Goal: Task Accomplishment & Management: Manage account settings

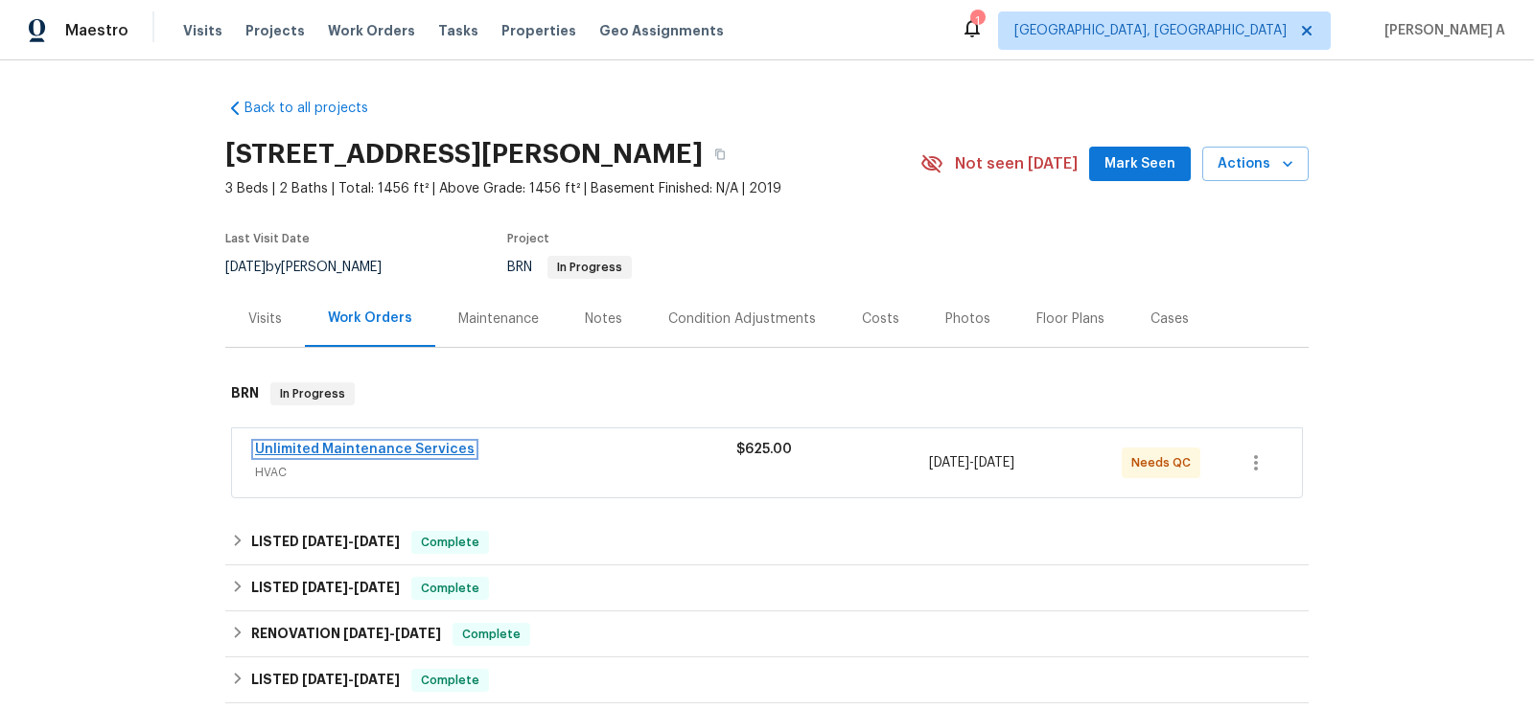
click at [415, 445] on link "Unlimited Maintenance Services" at bounding box center [365, 449] width 220 height 13
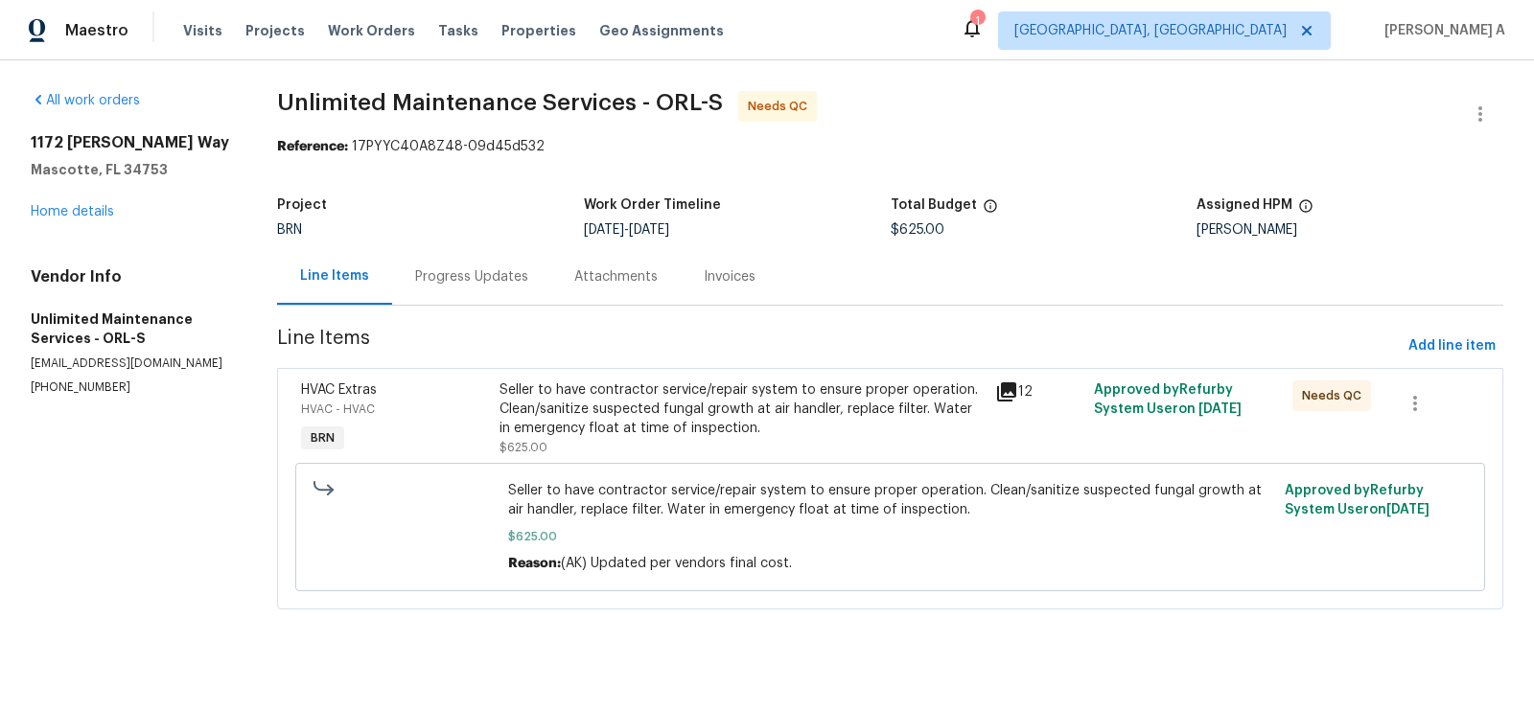
click at [741, 410] on div "Seller to have contractor service/repair system to ensure proper operation. Cle…" at bounding box center [741, 410] width 484 height 58
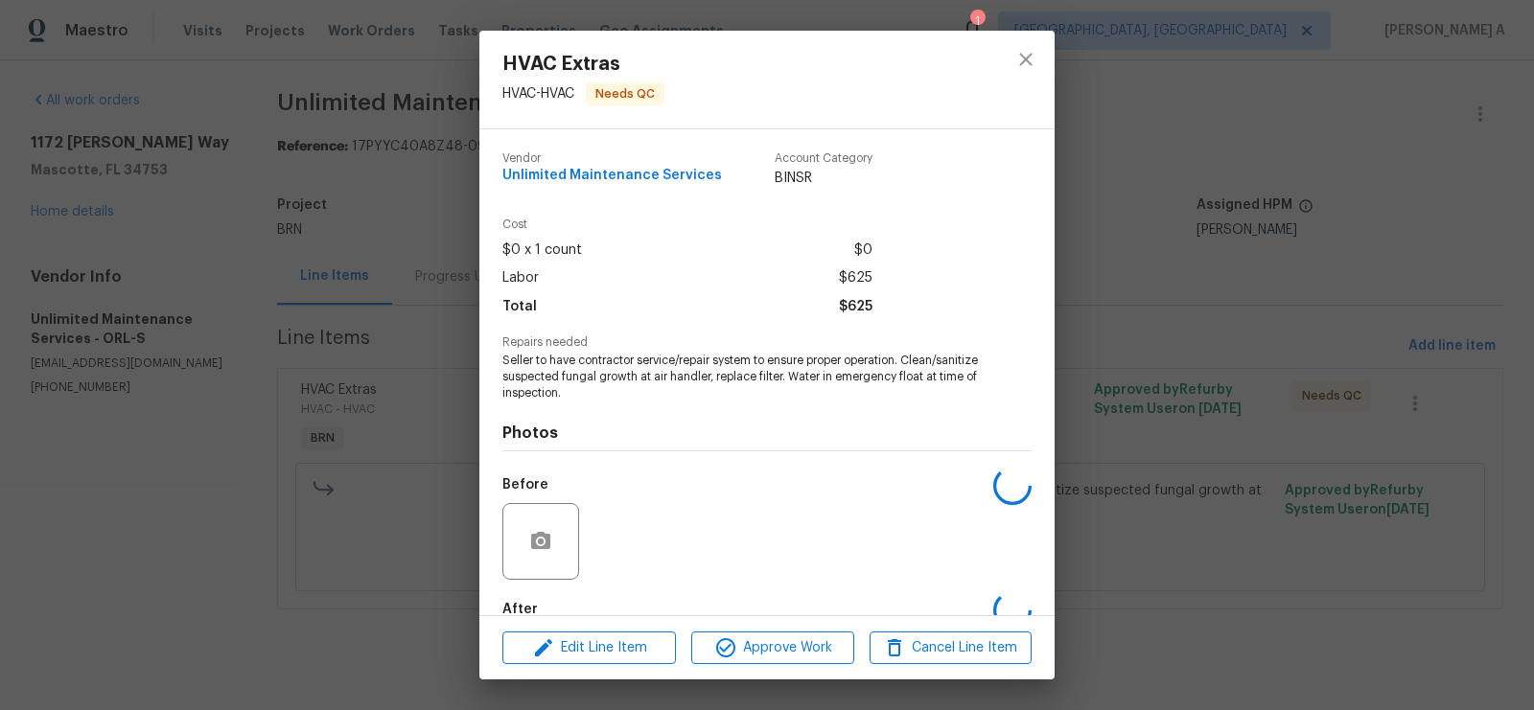
scroll to position [108, 0]
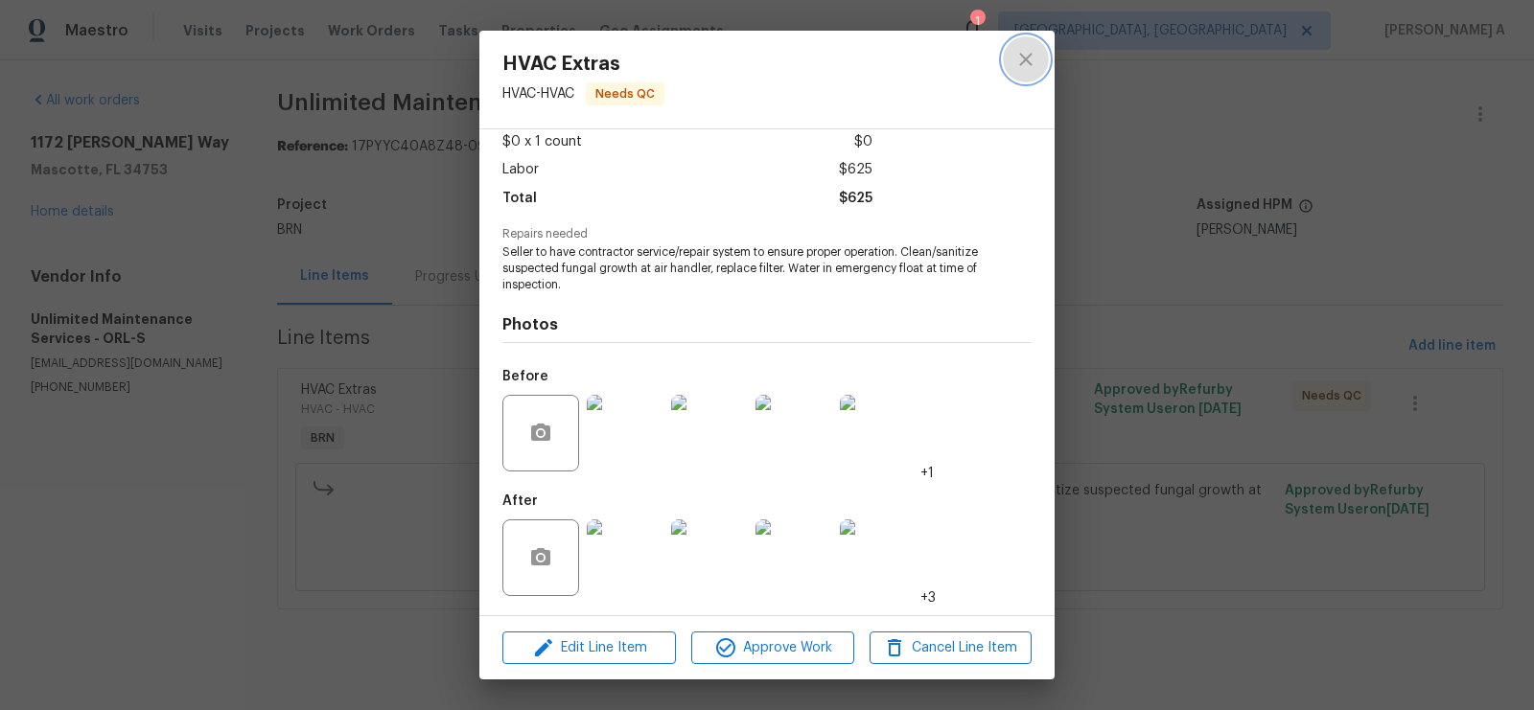
click at [1023, 54] on icon "close" at bounding box center [1025, 59] width 23 height 23
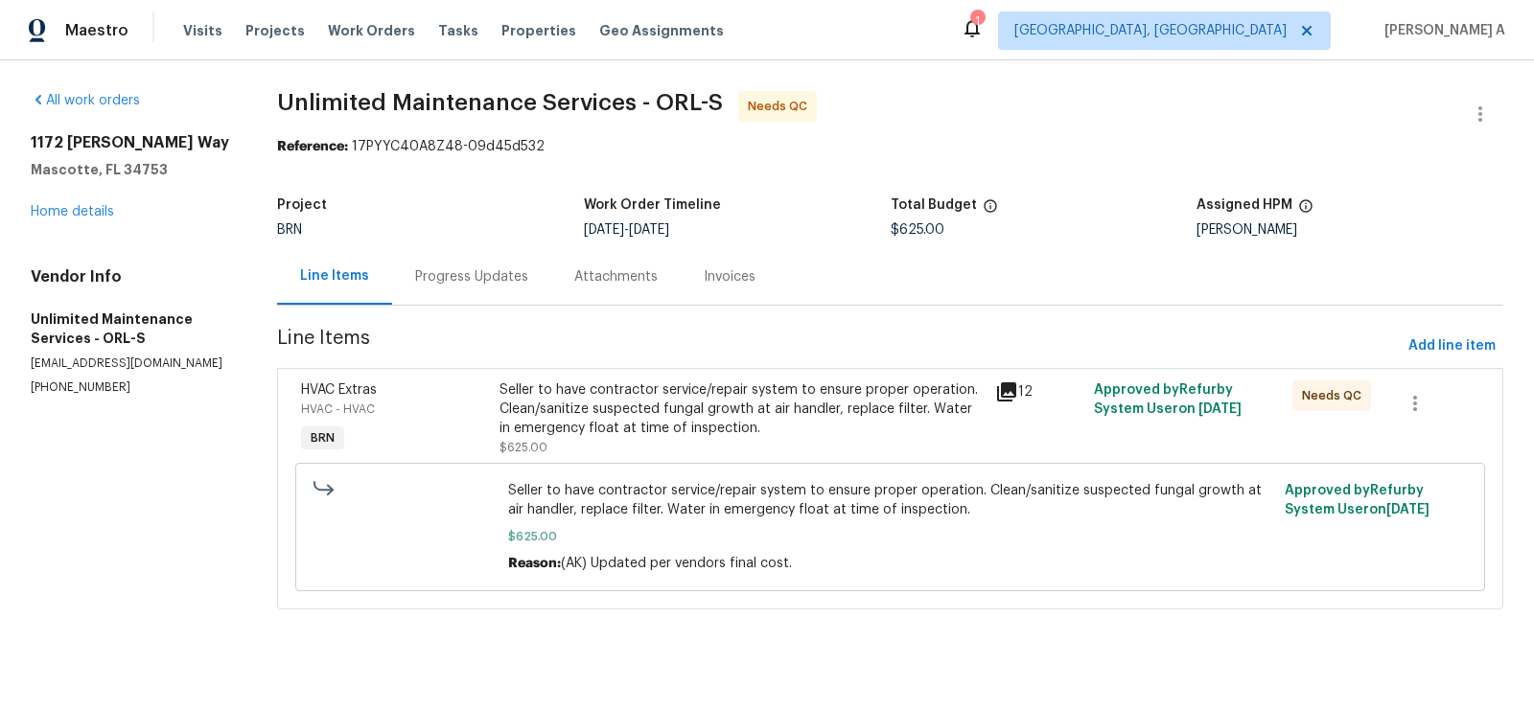
click at [489, 262] on div "Progress Updates" at bounding box center [471, 276] width 159 height 57
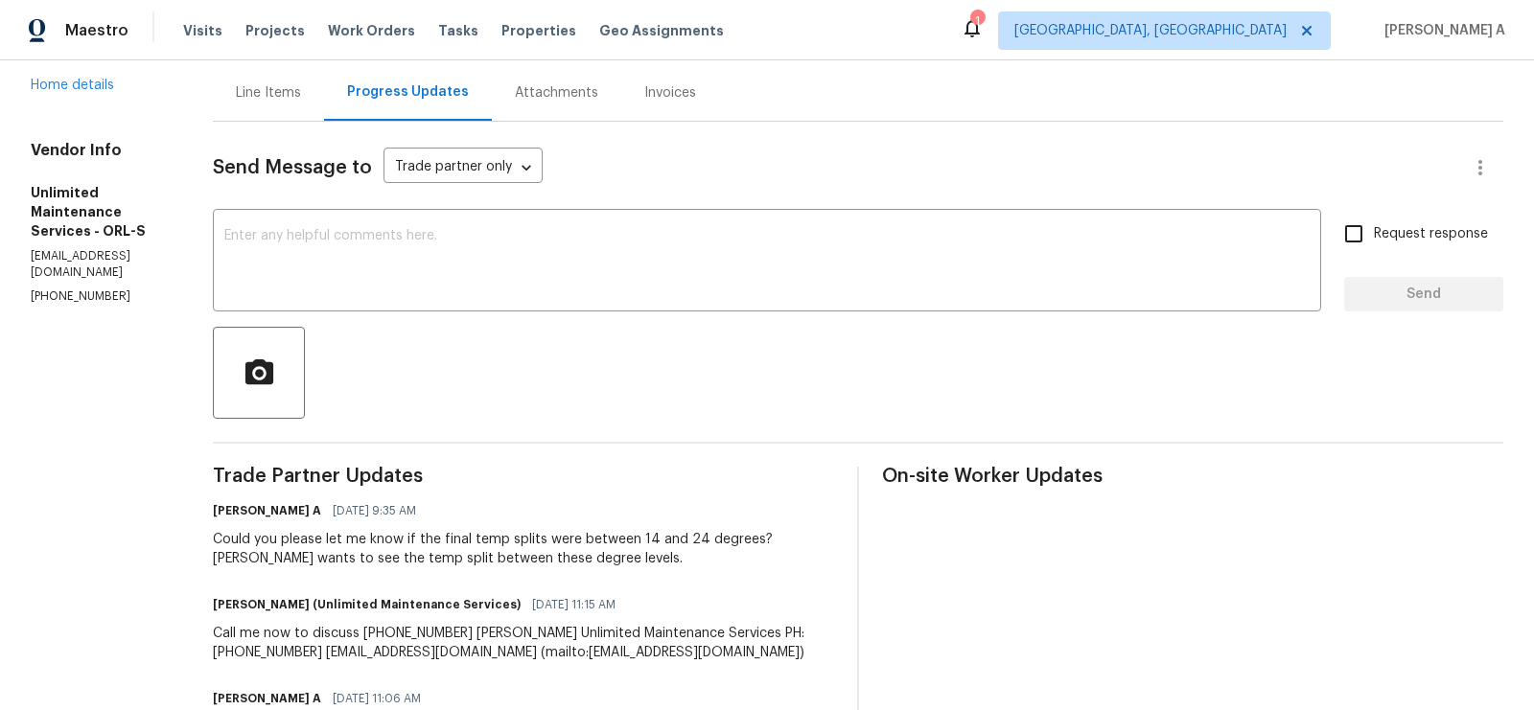
scroll to position [288, 0]
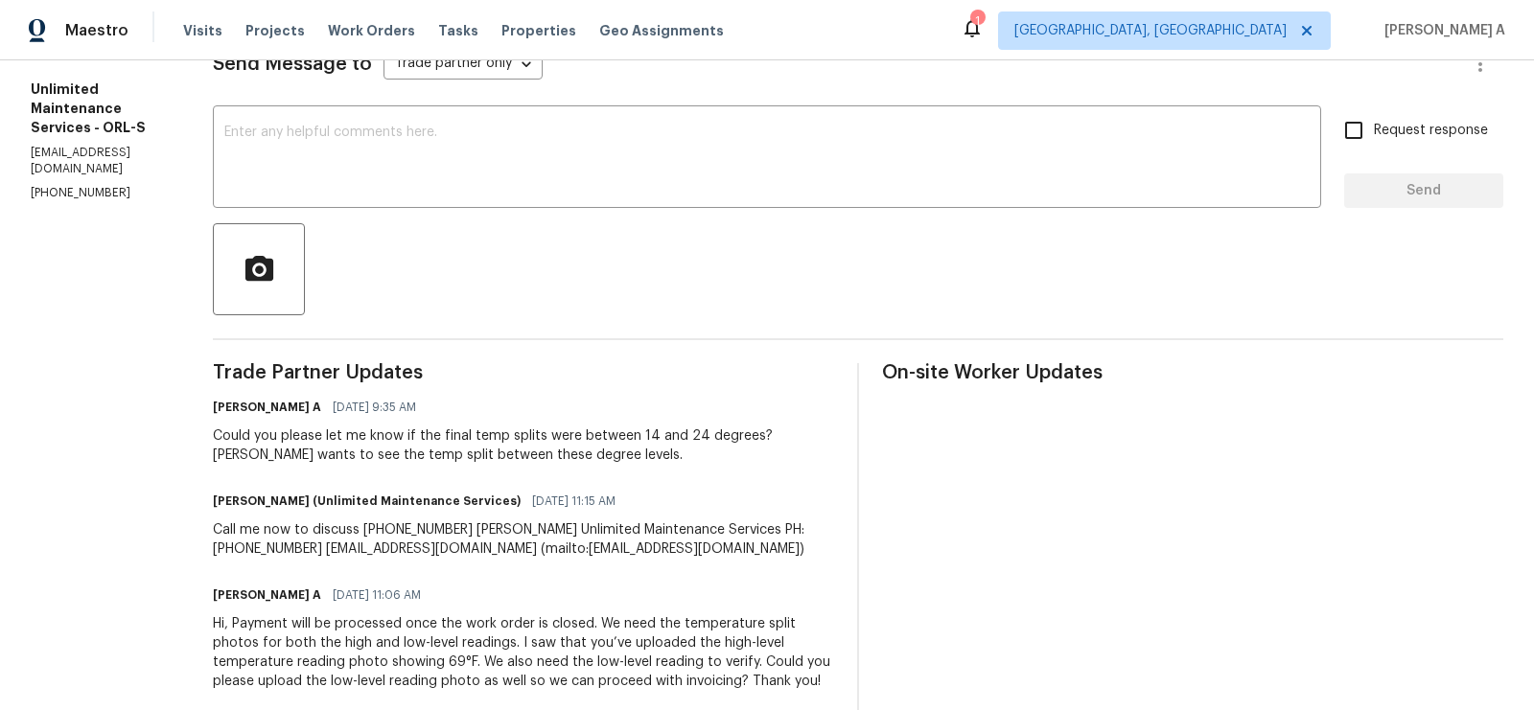
click at [99, 185] on p "(305) 821-3330" at bounding box center [99, 193] width 136 height 16
copy p "(305) 821-3330"
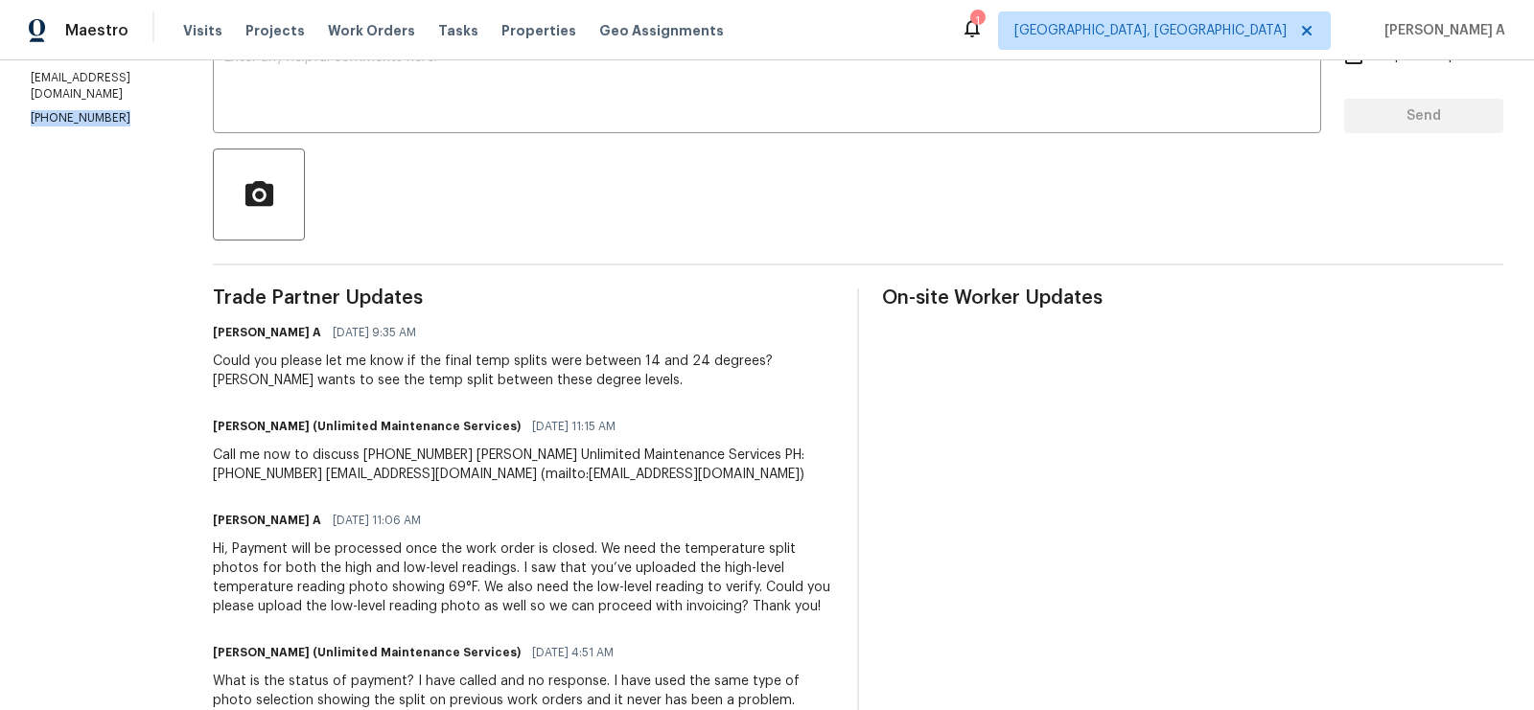
scroll to position [378, 0]
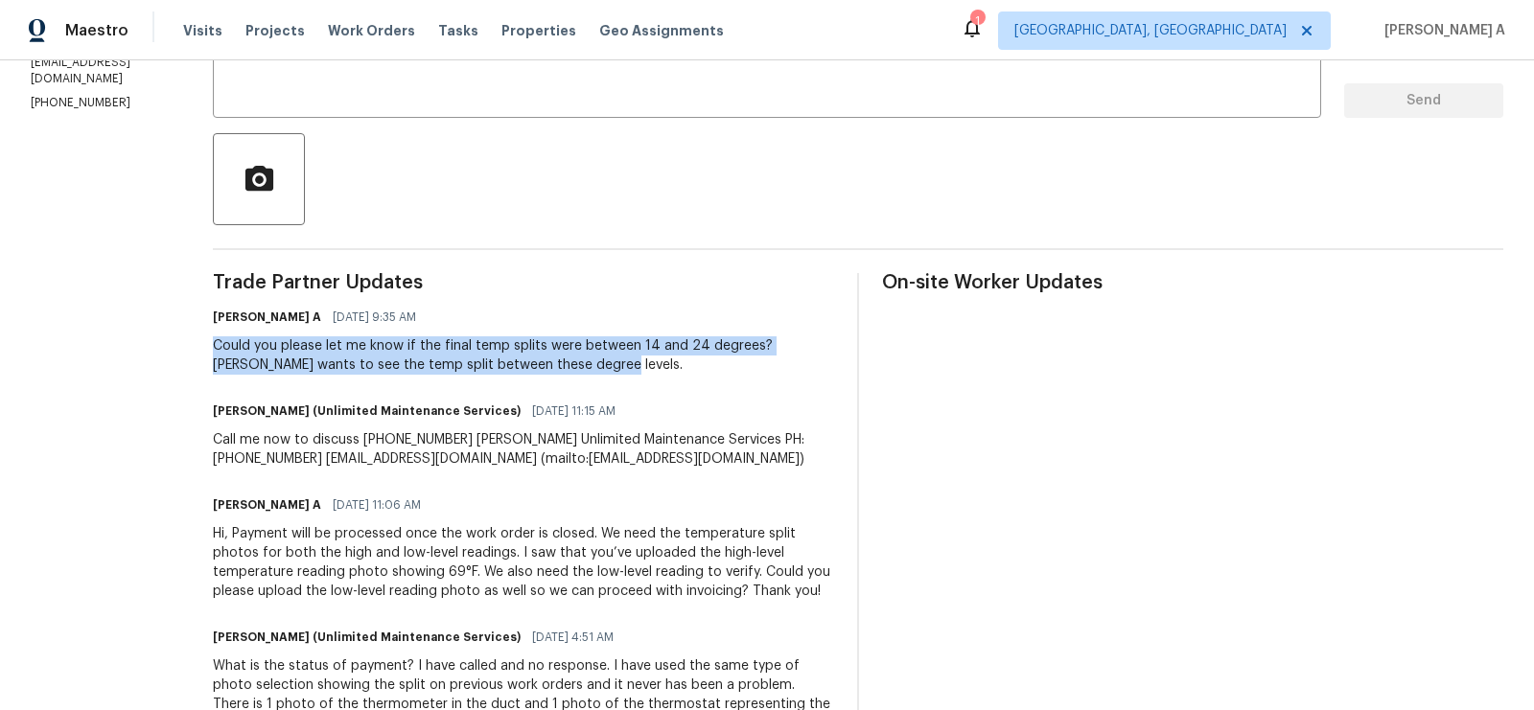
copy div "Could you please let me know if the final temp splits were between 14 and 24 de…"
drag, startPoint x: 210, startPoint y: 348, endPoint x: 665, endPoint y: 382, distance: 456.6
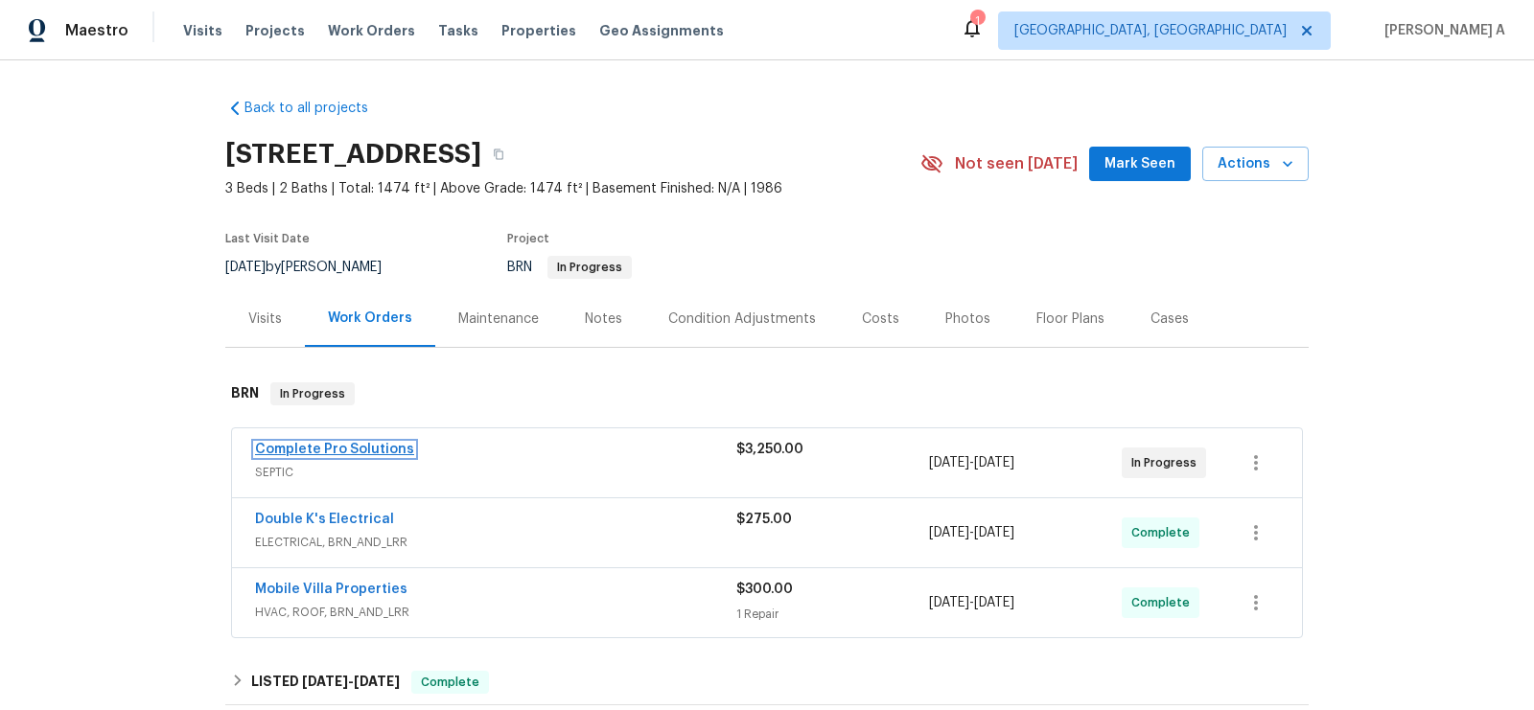
click at [335, 448] on link "Complete Pro Solutions" at bounding box center [334, 449] width 159 height 13
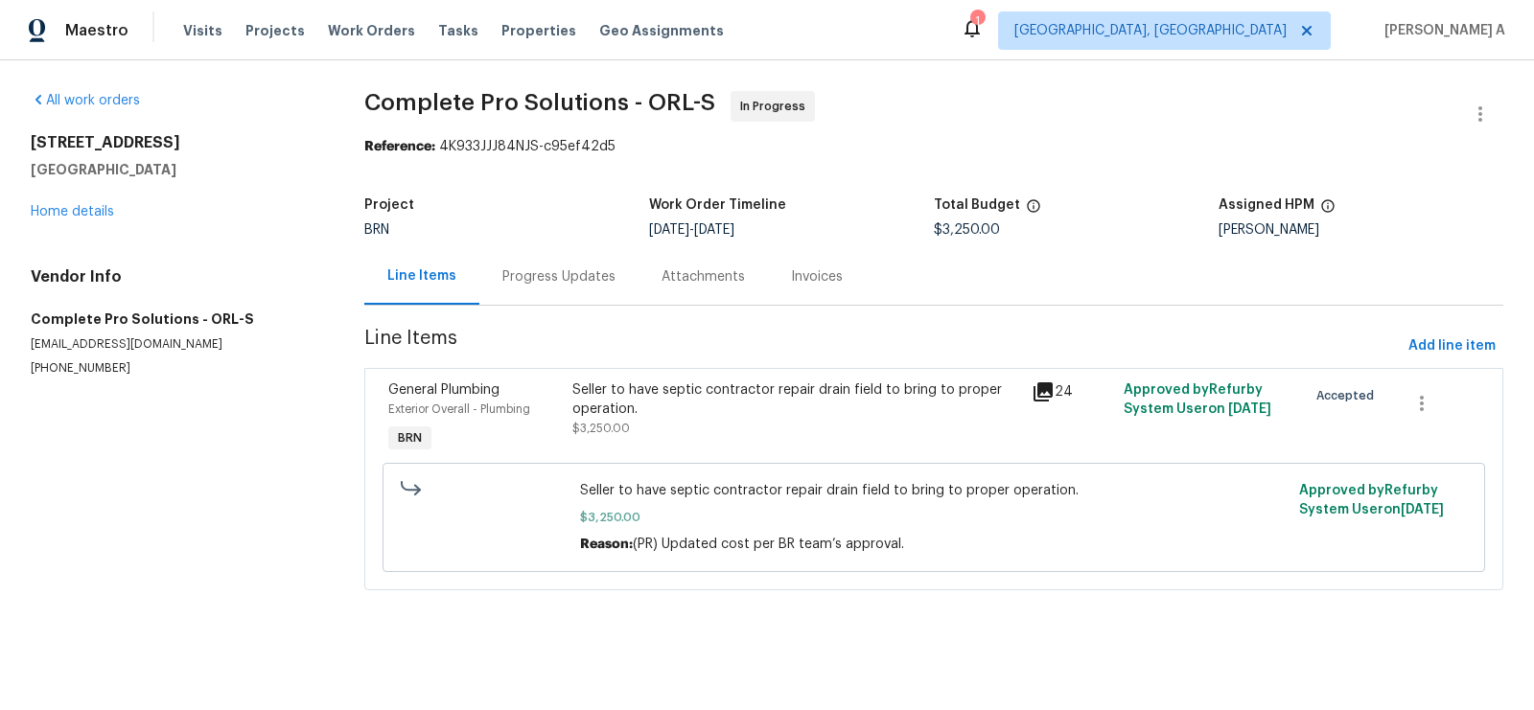
click at [847, 405] on div "Seller to have septic contractor repair drain field to bring to proper operatio…" at bounding box center [796, 400] width 448 height 38
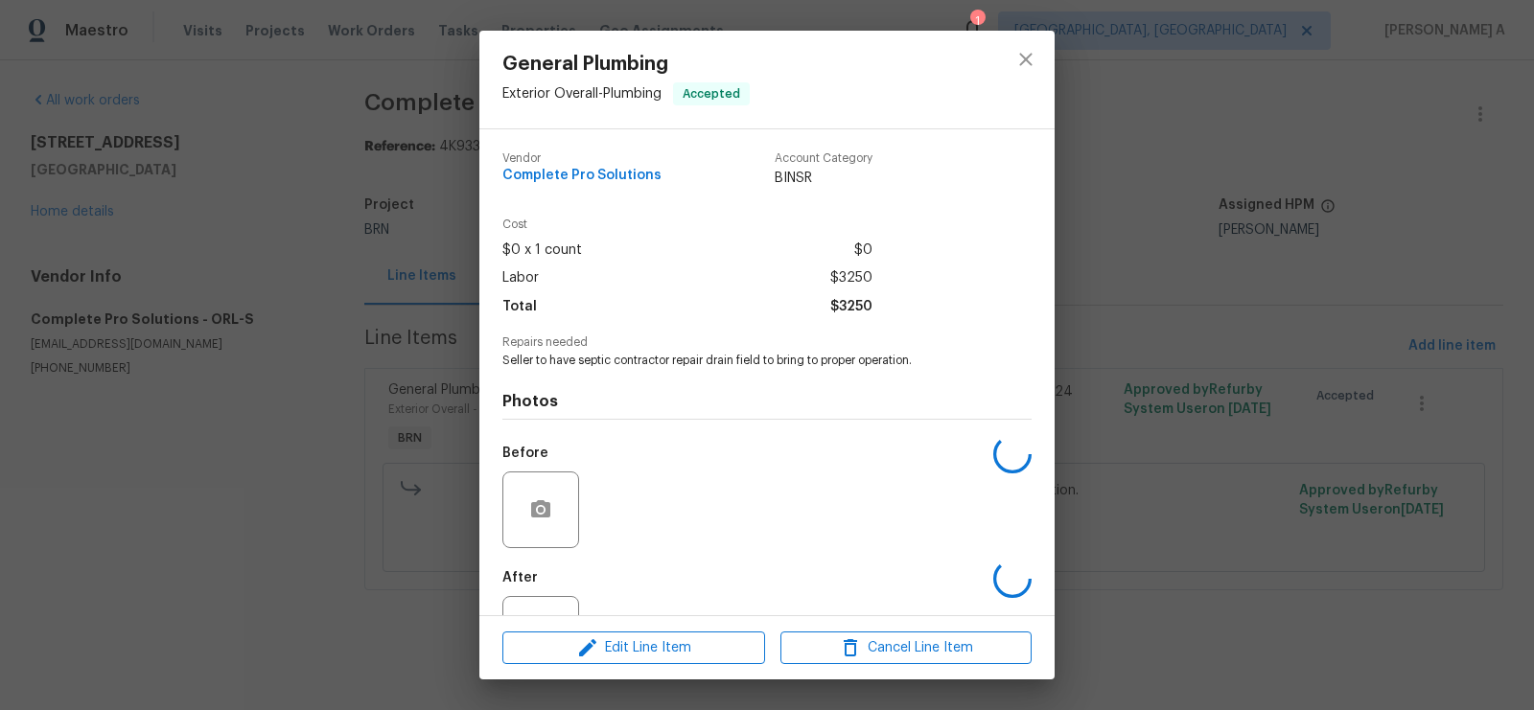
scroll to position [77, 0]
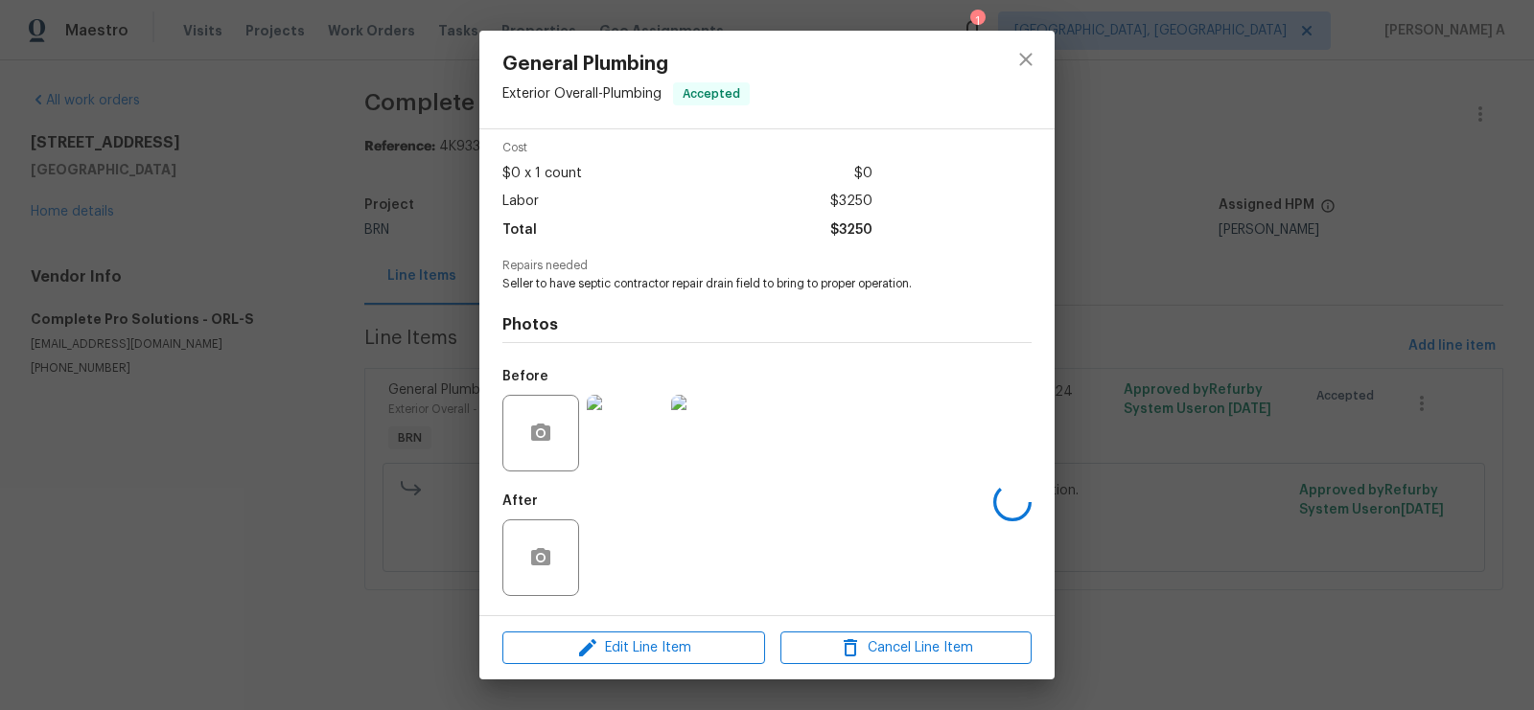
click at [614, 426] on img at bounding box center [625, 433] width 77 height 77
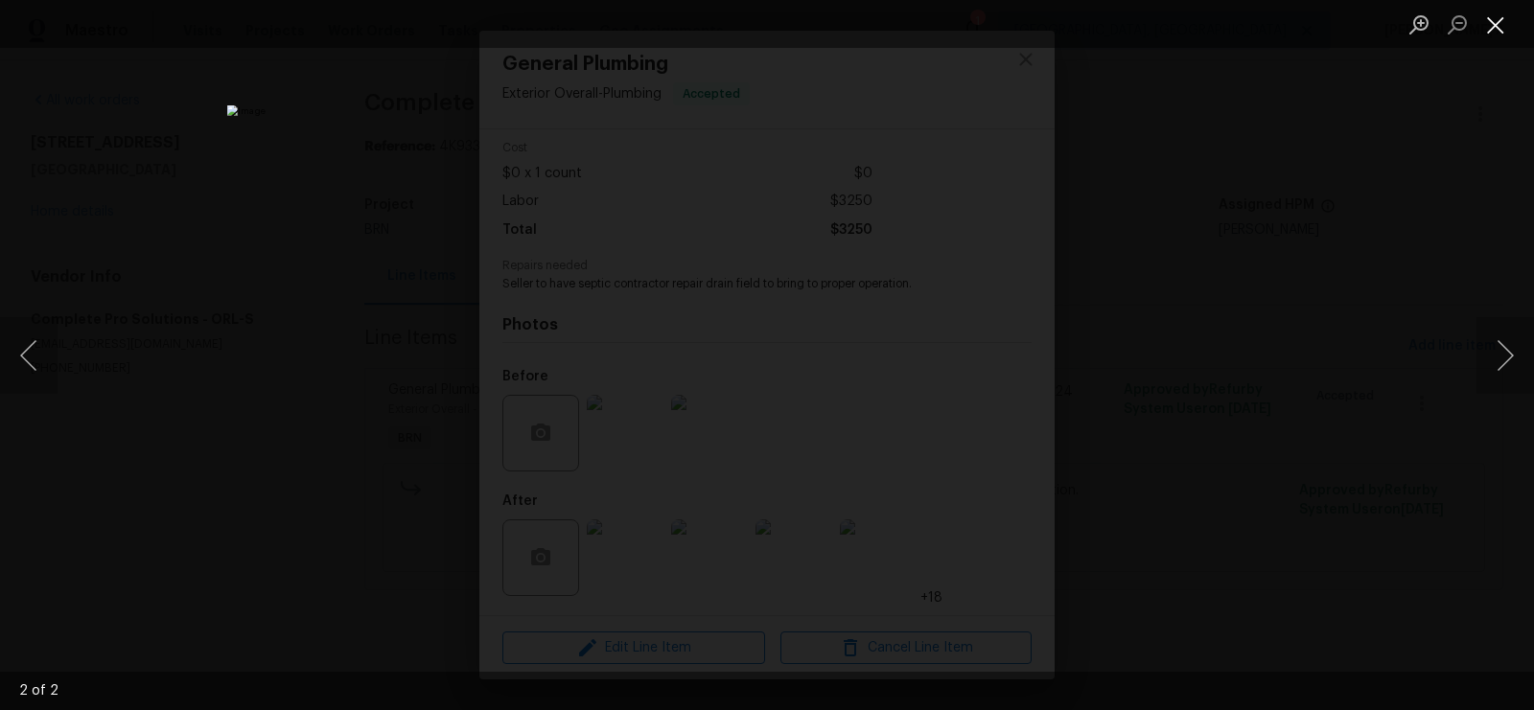
click at [1482, 30] on button "Close lightbox" at bounding box center [1495, 25] width 38 height 34
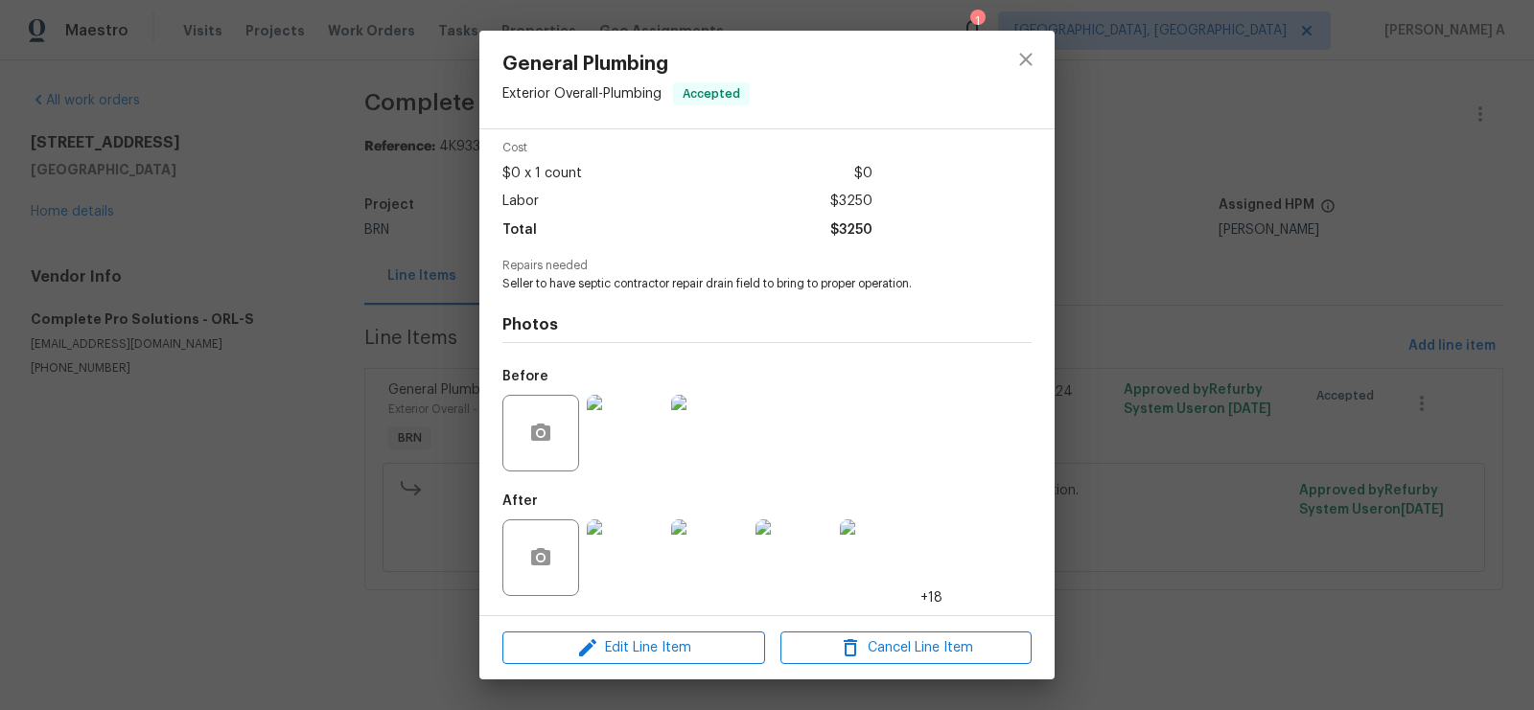
click at [650, 550] on img at bounding box center [625, 558] width 77 height 77
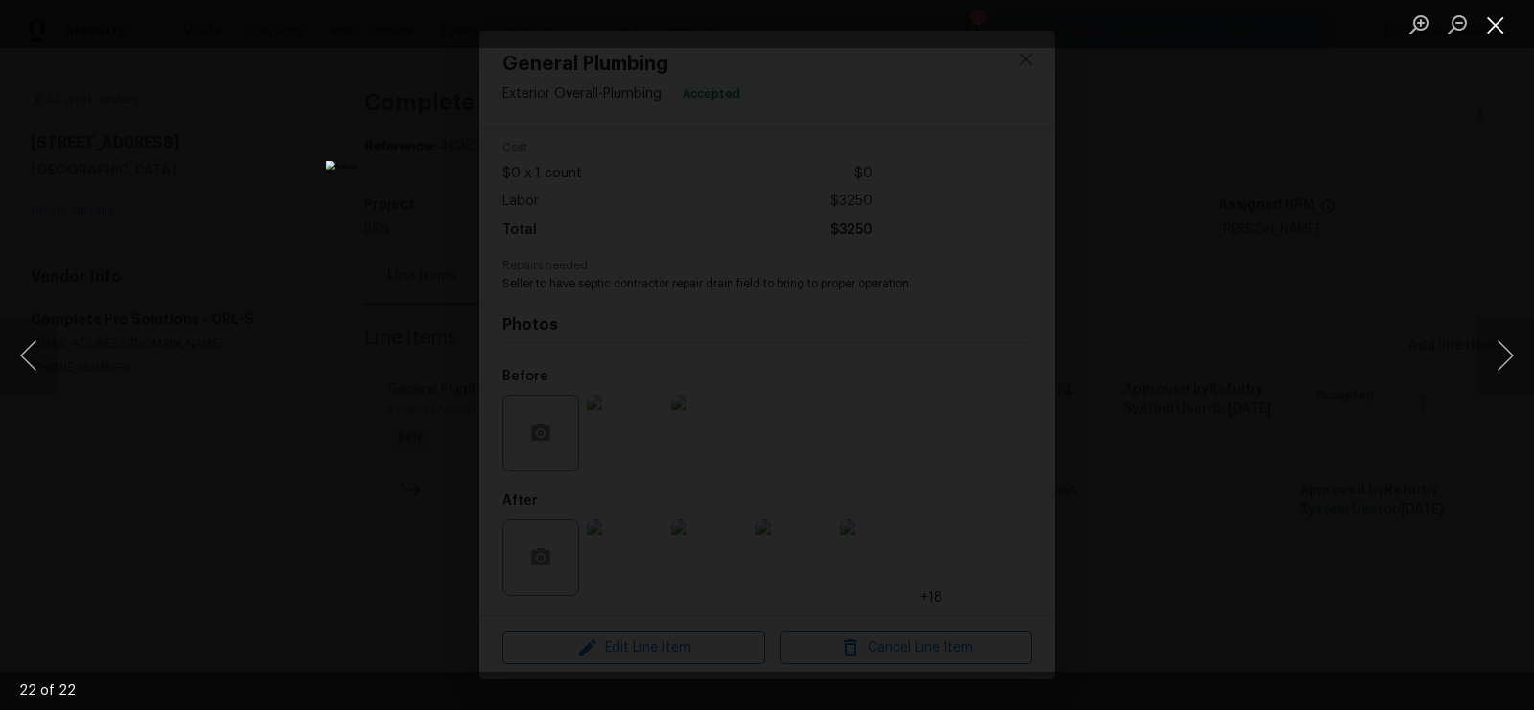
click at [1502, 23] on button "Close lightbox" at bounding box center [1495, 25] width 38 height 34
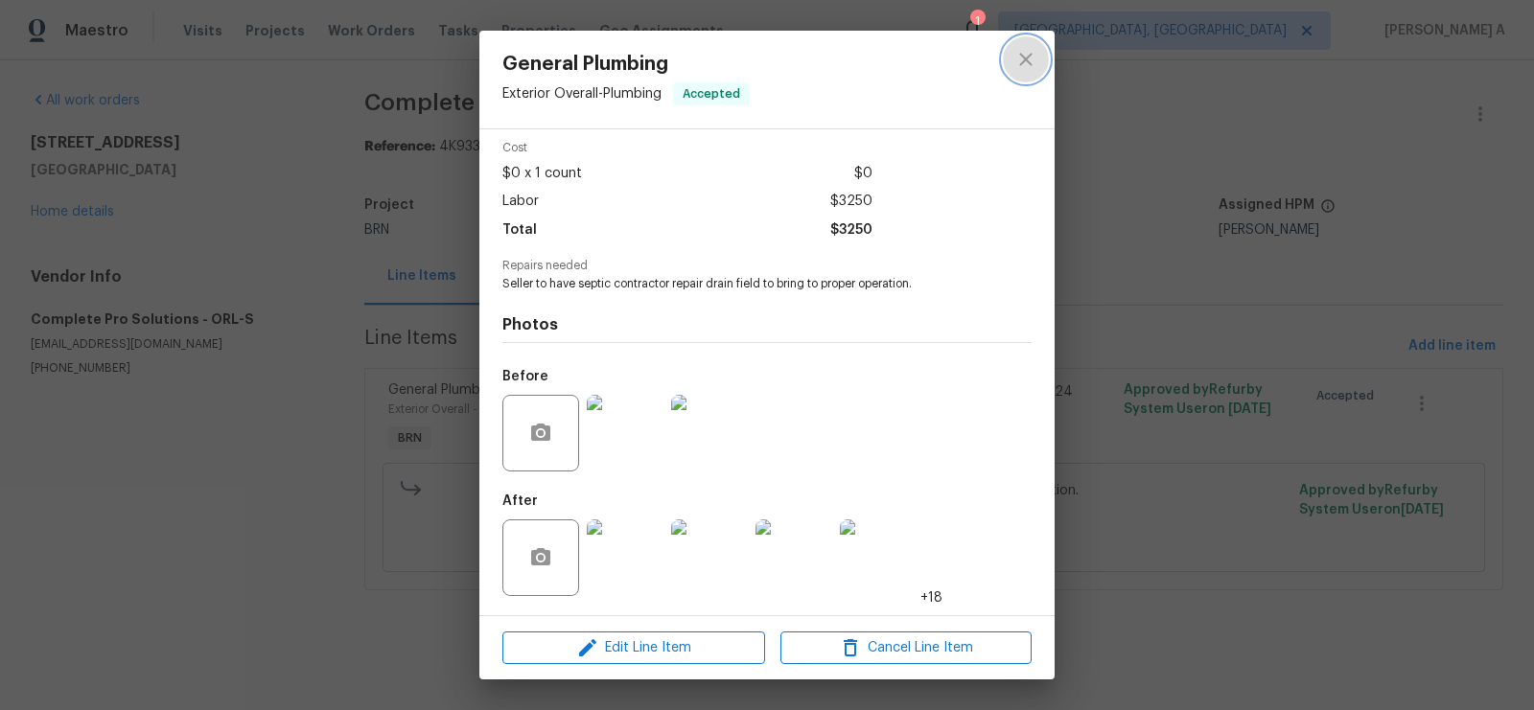
click at [1034, 54] on icon "close" at bounding box center [1025, 59] width 23 height 23
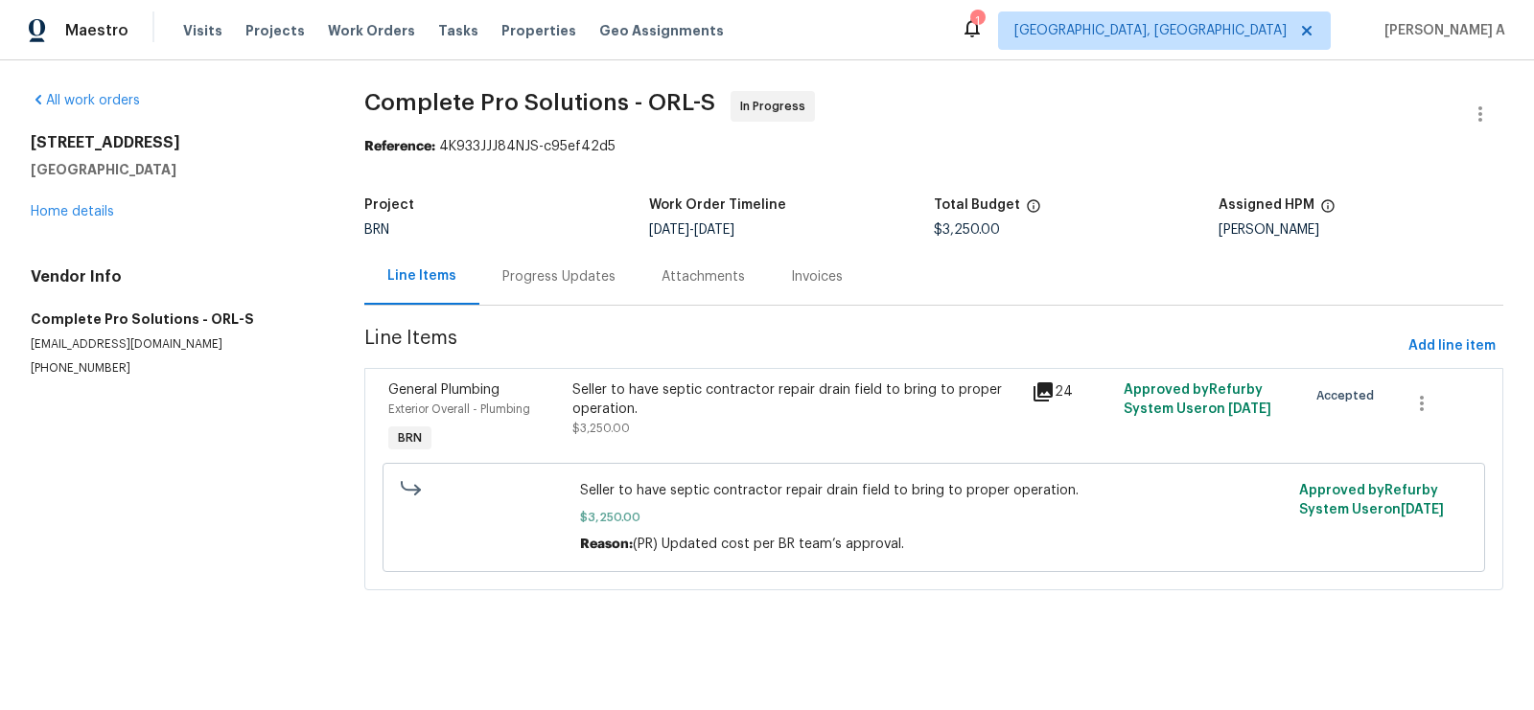
click at [576, 271] on div "Progress Updates" at bounding box center [558, 276] width 113 height 19
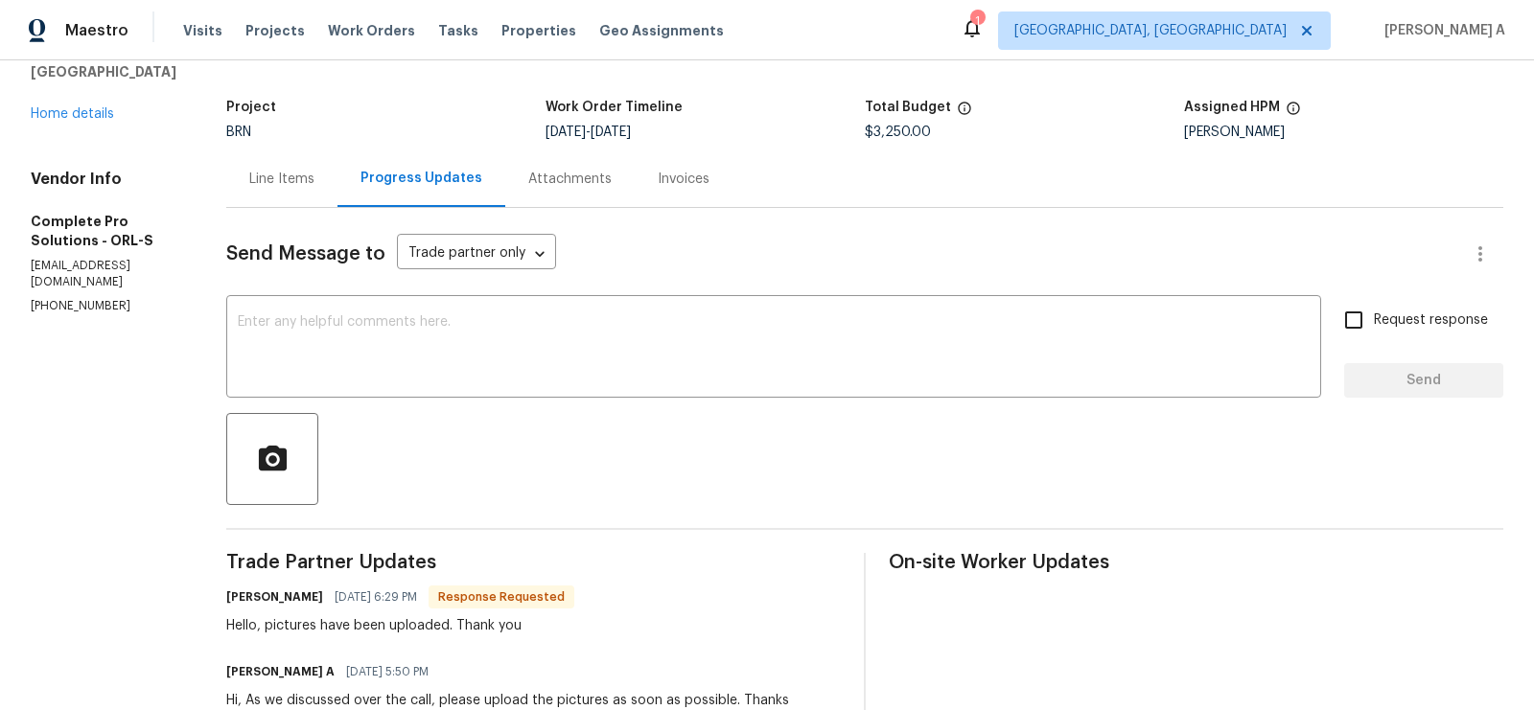
scroll to position [127, 0]
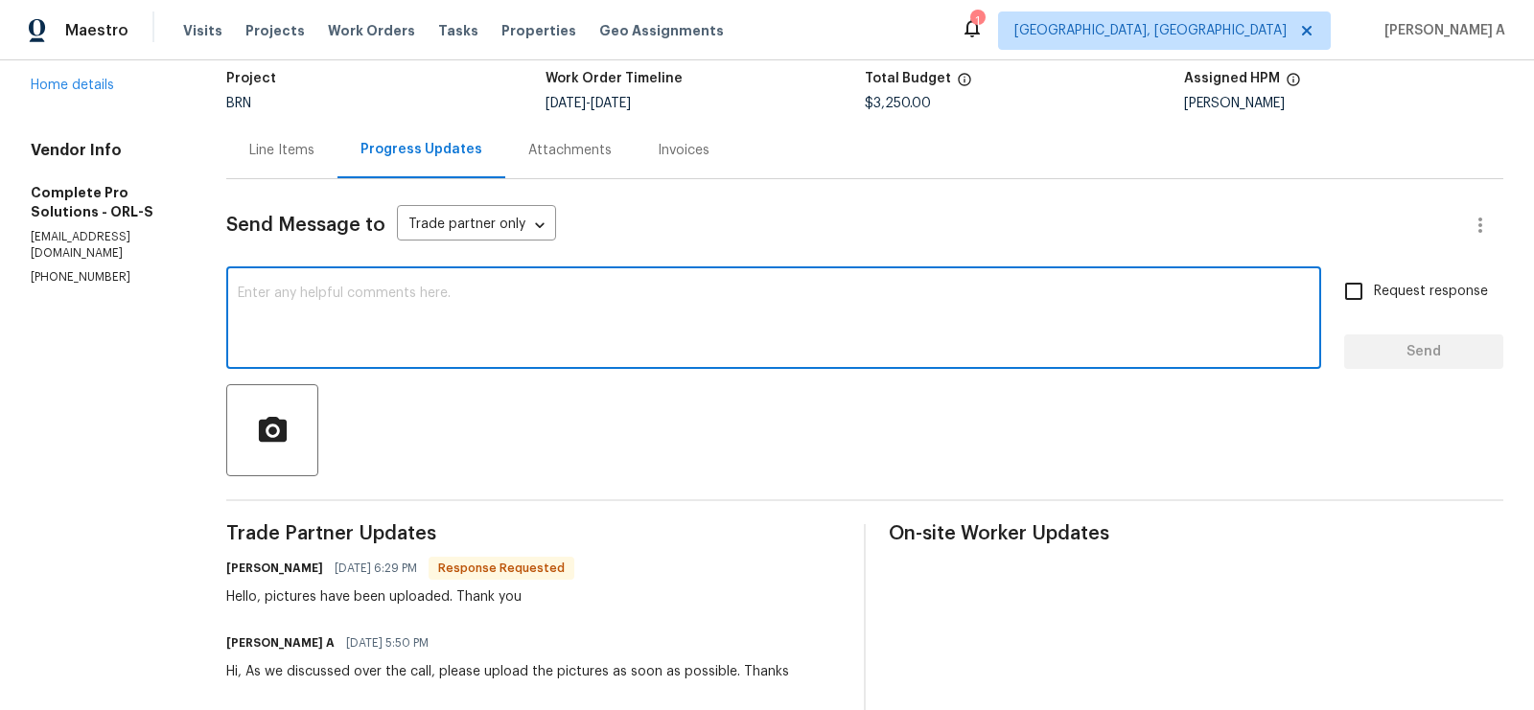
click at [615, 310] on textarea at bounding box center [774, 320] width 1072 height 67
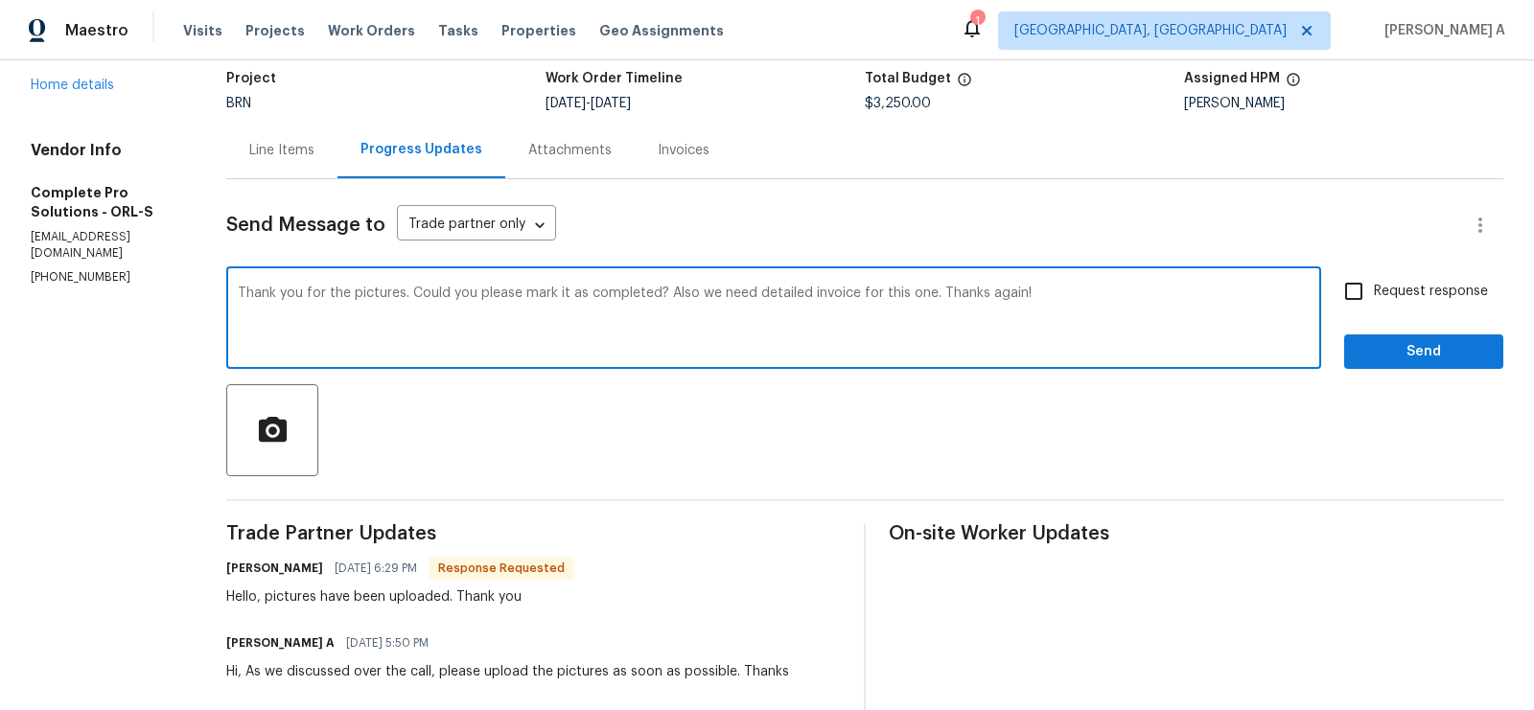
type textarea "Thank you for the pictures. Could you please mark it as completed? Also we need…"
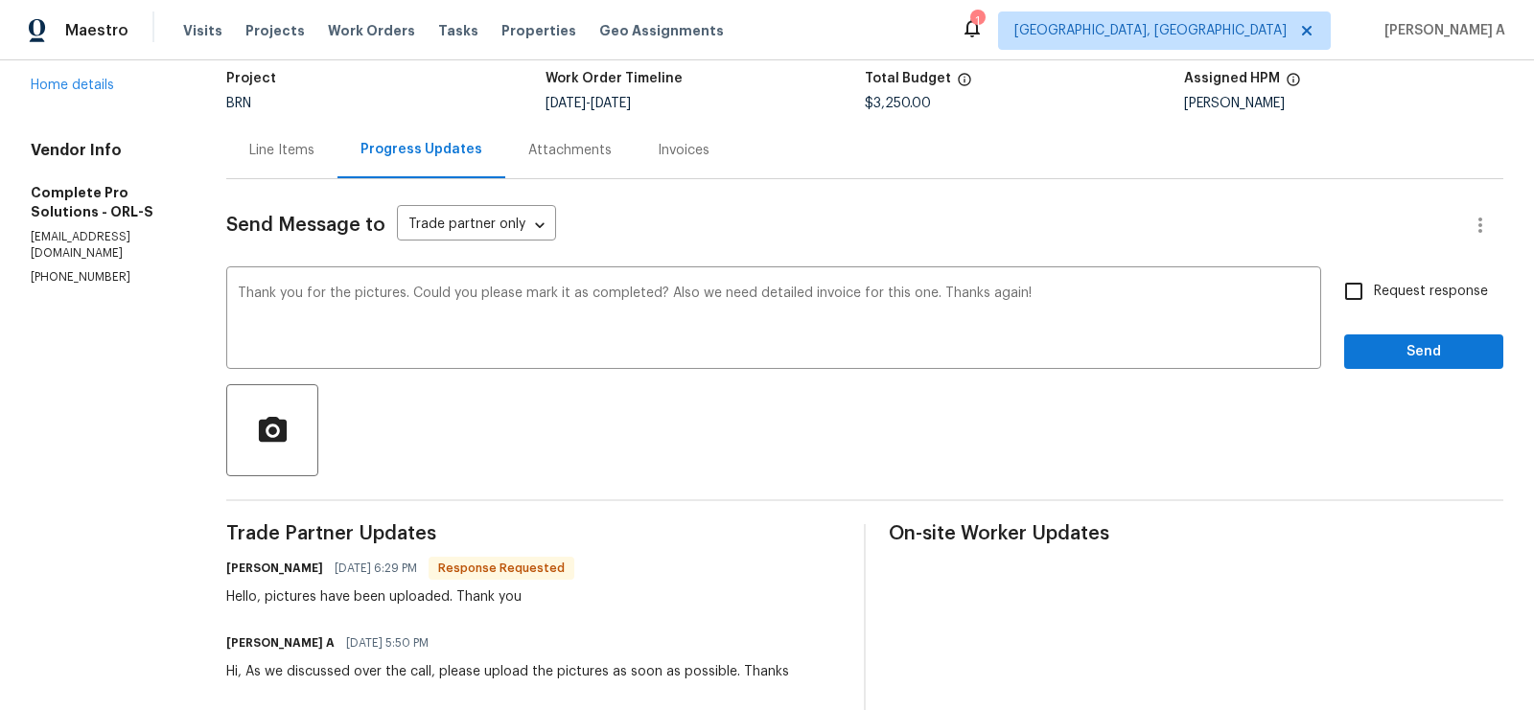
click at [1382, 310] on label "Request response" at bounding box center [1410, 291] width 154 height 40
click at [1374, 310] on input "Request response" at bounding box center [1353, 291] width 40 height 40
checkbox input "true"
click at [1410, 347] on span "Send" at bounding box center [1423, 352] width 128 height 24
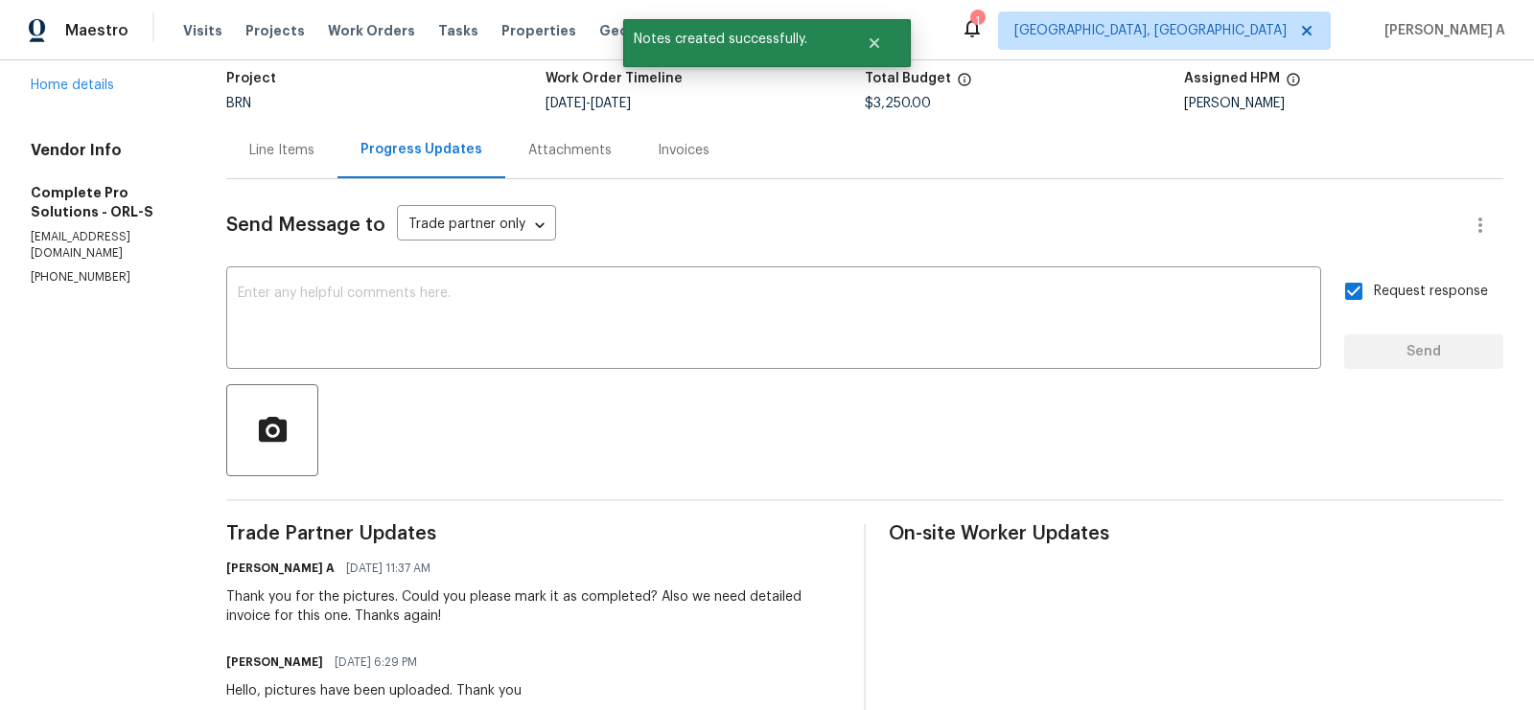
scroll to position [0, 0]
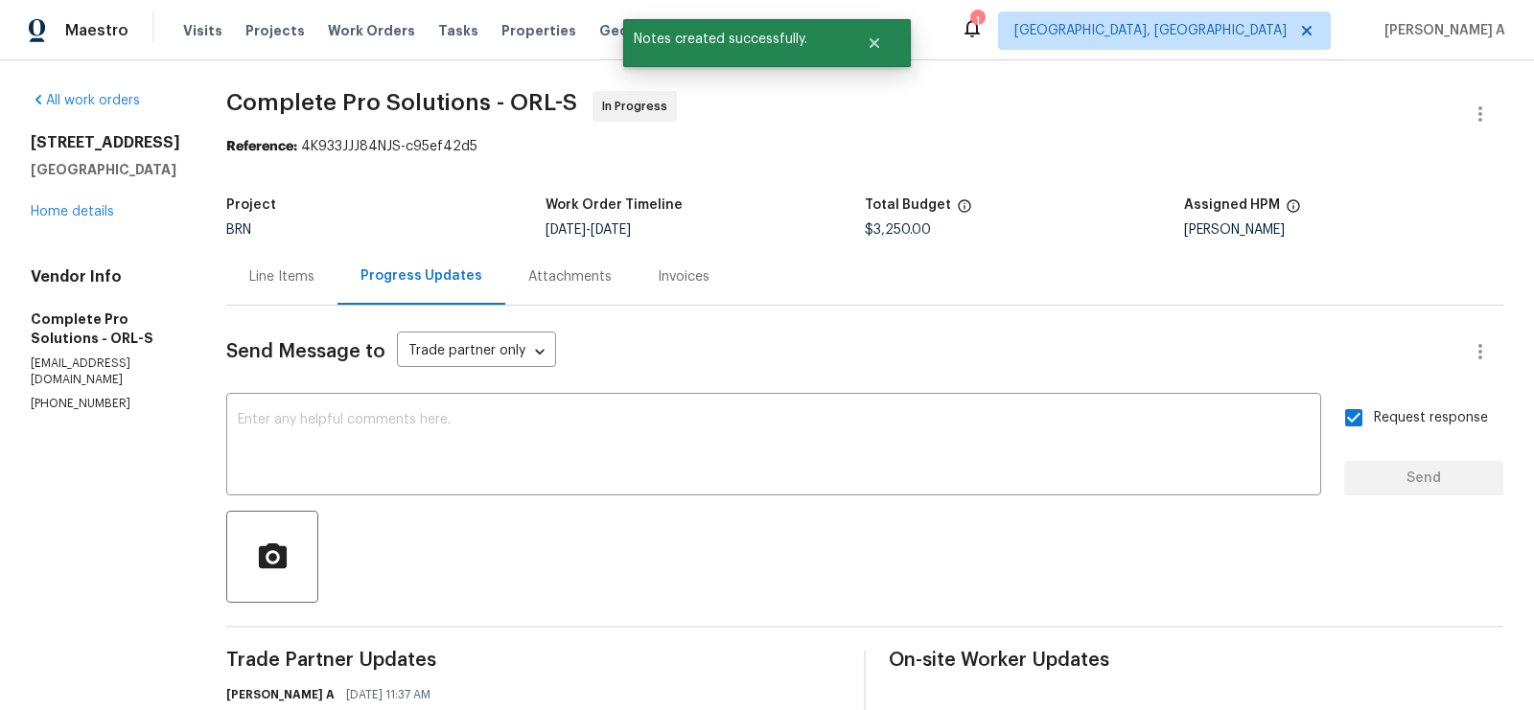
click at [288, 265] on div "Line Items" at bounding box center [281, 276] width 111 height 57
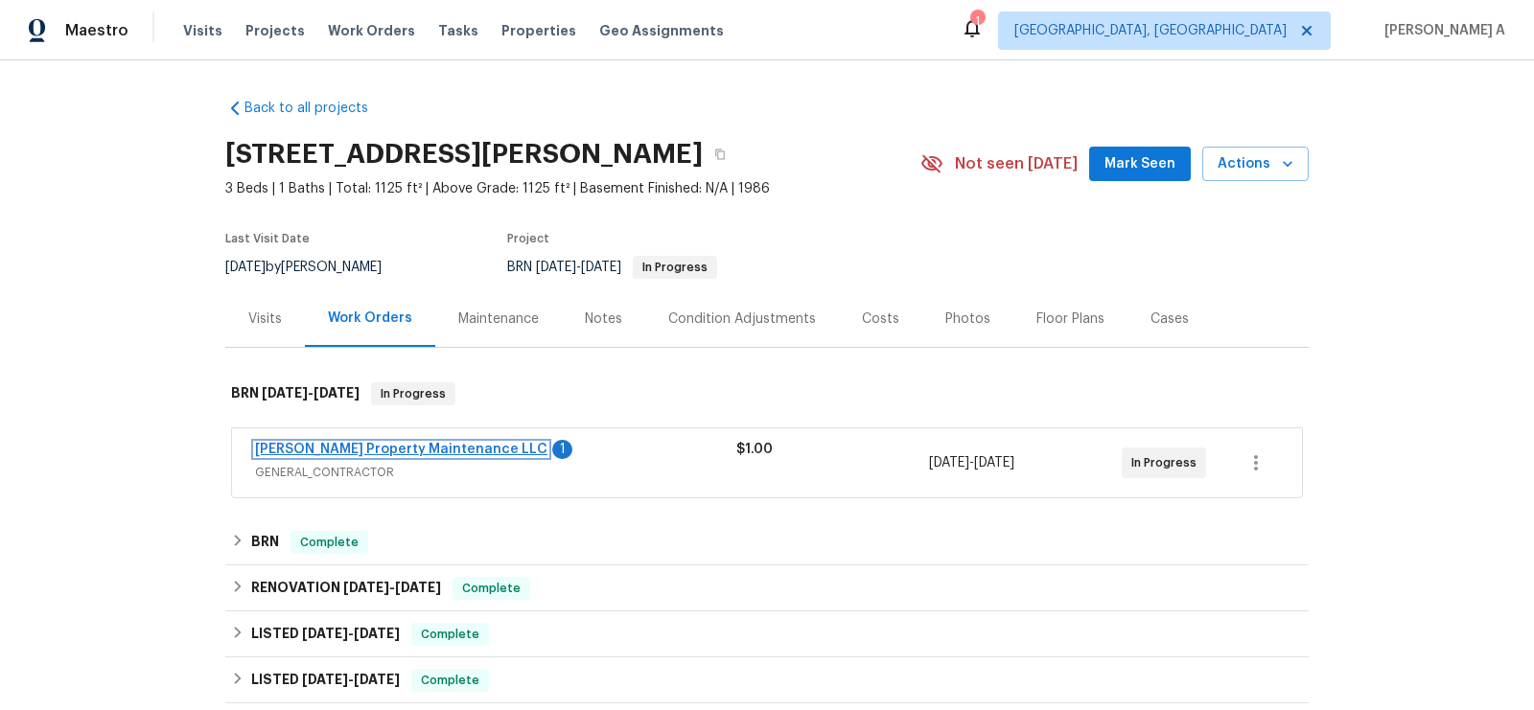
click at [414, 450] on link "Glen Property Maintenance LLC" at bounding box center [401, 449] width 292 height 13
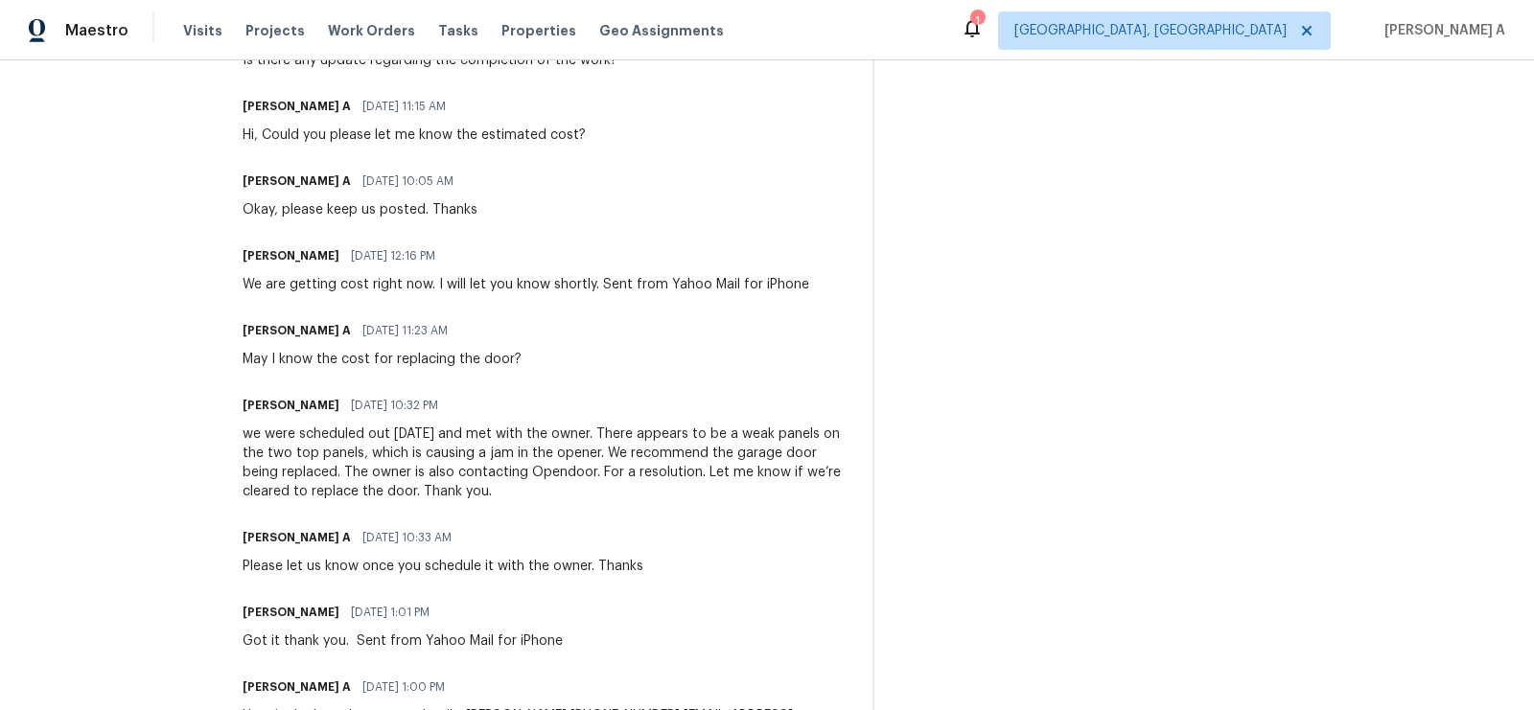
scroll to position [1224, 0]
drag, startPoint x: 730, startPoint y: 433, endPoint x: 601, endPoint y: 457, distance: 131.6
click at [601, 457] on div "we were scheduled out [DATE] and met with the owner. There appears to be a weak…" at bounding box center [546, 464] width 606 height 77
click at [611, 449] on div "we were scheduled out [DATE] and met with the owner. There appears to be a weak…" at bounding box center [546, 464] width 606 height 77
drag, startPoint x: 723, startPoint y: 432, endPoint x: 603, endPoint y: 452, distance: 121.3
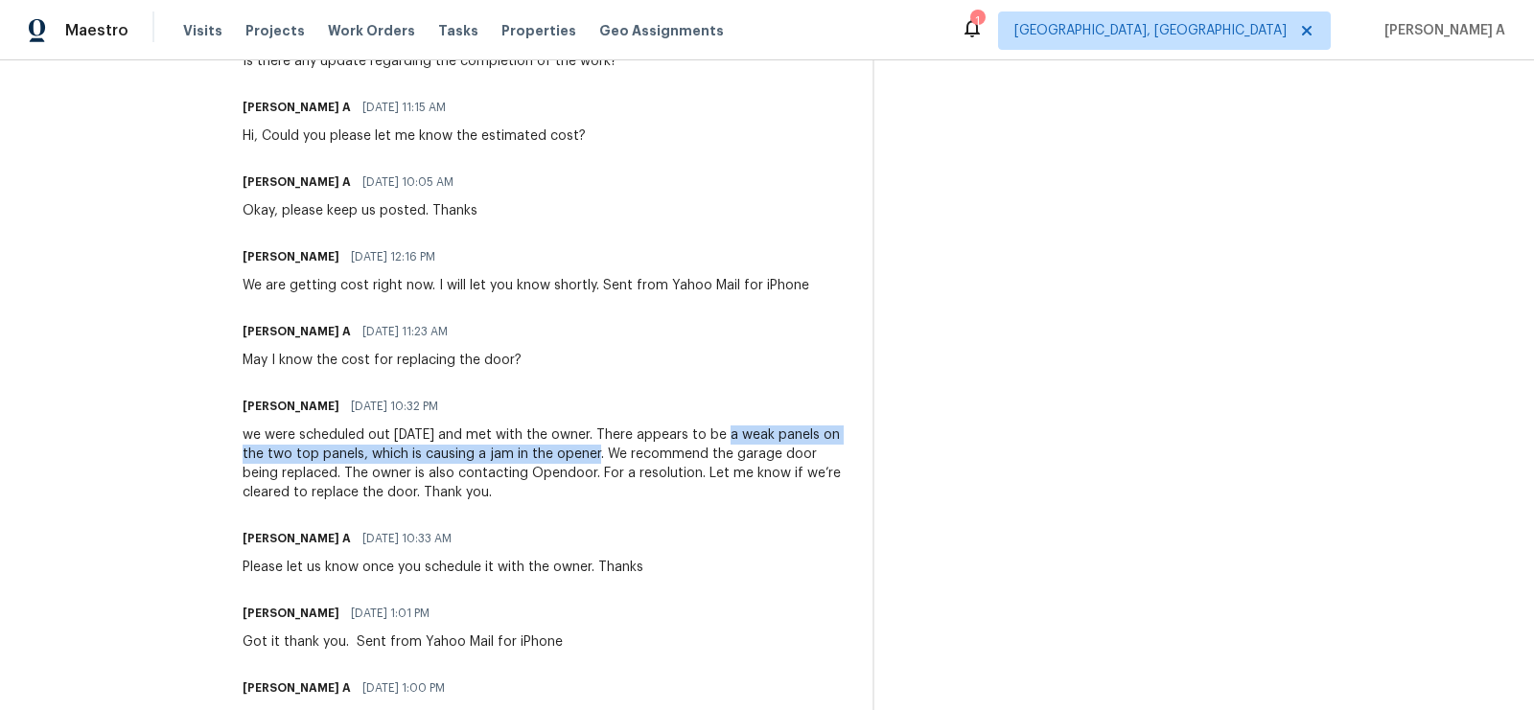
click at [603, 452] on div "we were scheduled out [DATE] and met with the owner. There appears to be a weak…" at bounding box center [546, 464] width 606 height 77
click at [691, 449] on div "we were scheduled out [DATE] and met with the owner. There appears to be a weak…" at bounding box center [546, 464] width 606 height 77
drag, startPoint x: 735, startPoint y: 430, endPoint x: 819, endPoint y: 439, distance: 83.8
click at [820, 439] on div "we were scheduled out [DATE] and met with the owner. There appears to be a weak…" at bounding box center [546, 464] width 606 height 77
click at [789, 446] on div "we were scheduled out [DATE] and met with the owner. There appears to be a weak…" at bounding box center [546, 464] width 606 height 77
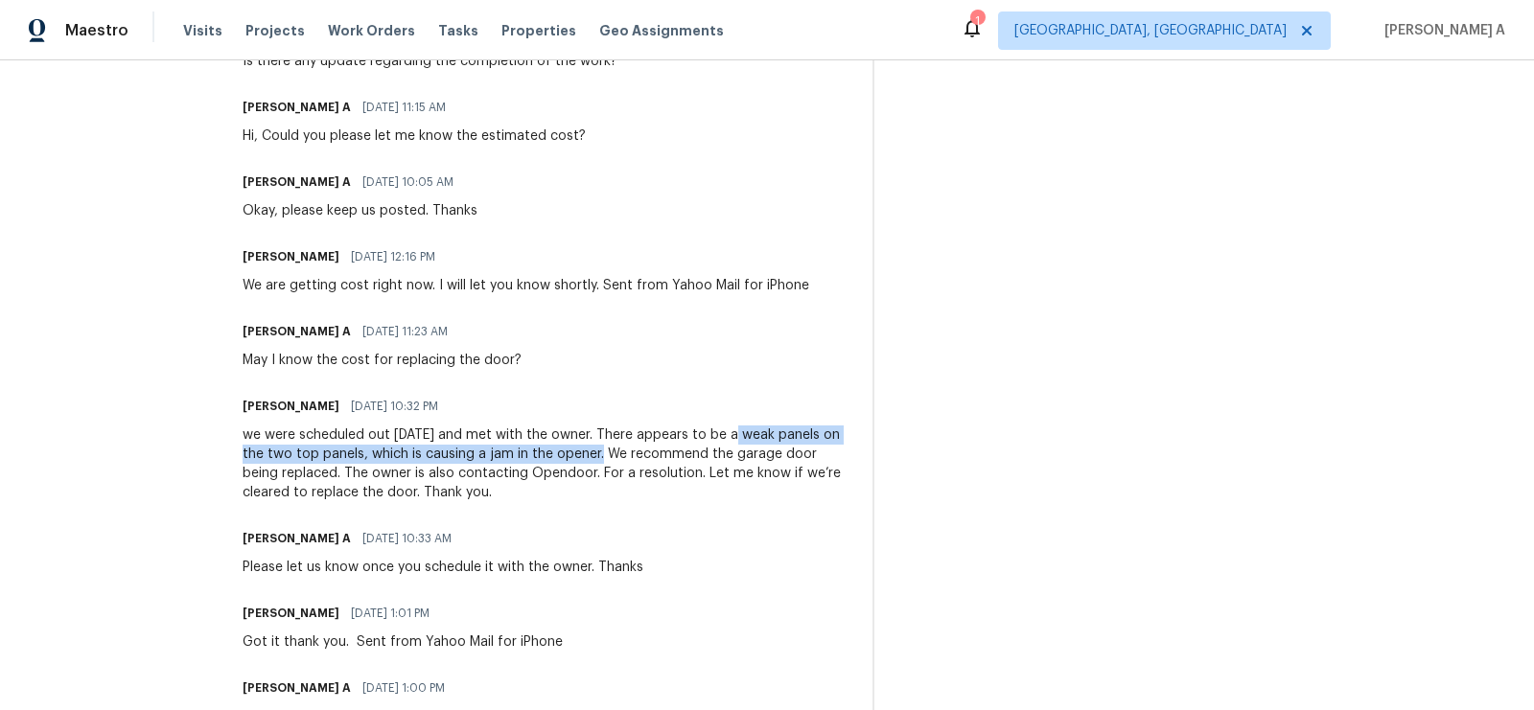
copy div "weak panels on the two top panels, which is causing a jam in the opener."
drag, startPoint x: 729, startPoint y: 428, endPoint x: 604, endPoint y: 451, distance: 126.6
click at [604, 451] on div "we were scheduled out [DATE] and met with the owner. There appears to be a weak…" at bounding box center [546, 464] width 606 height 77
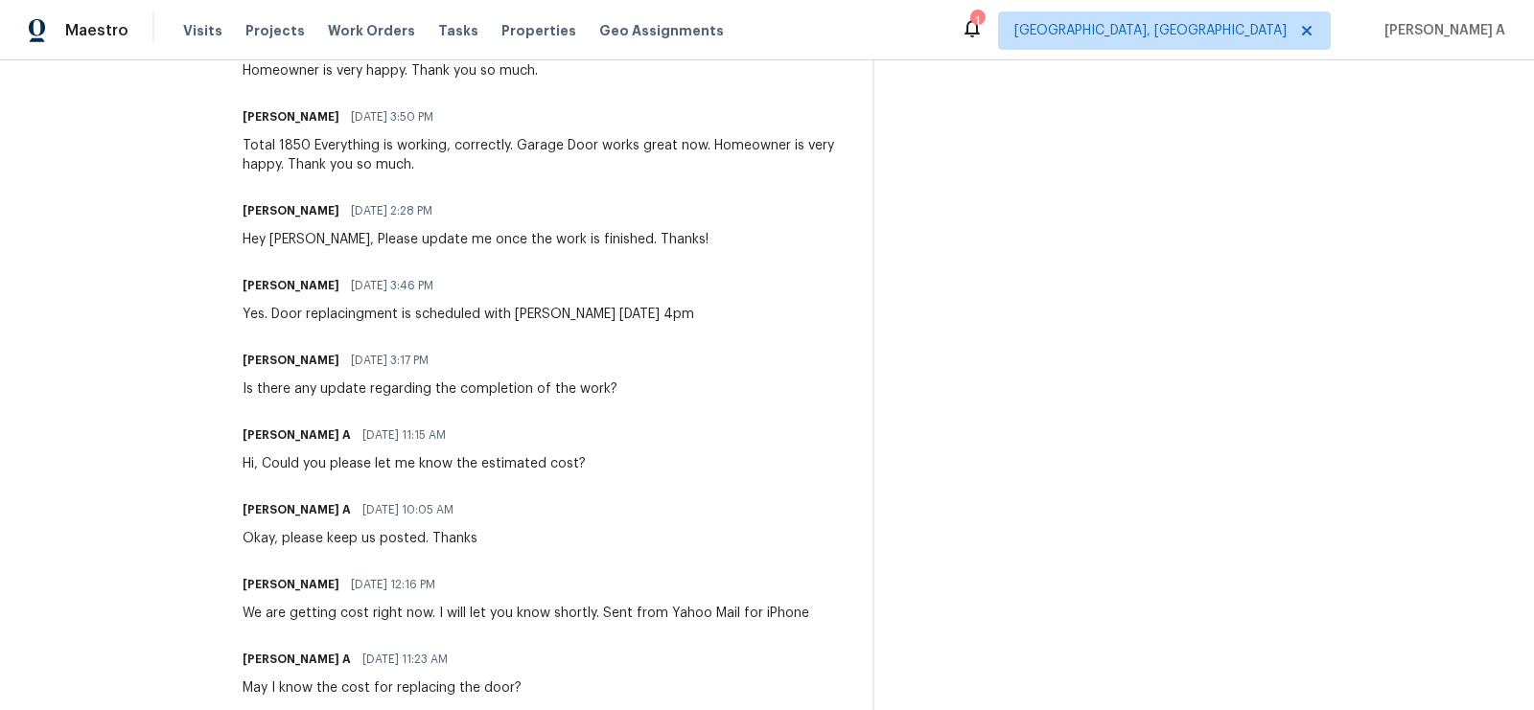
scroll to position [860, 0]
